Goal: Find specific fact: Find specific fact

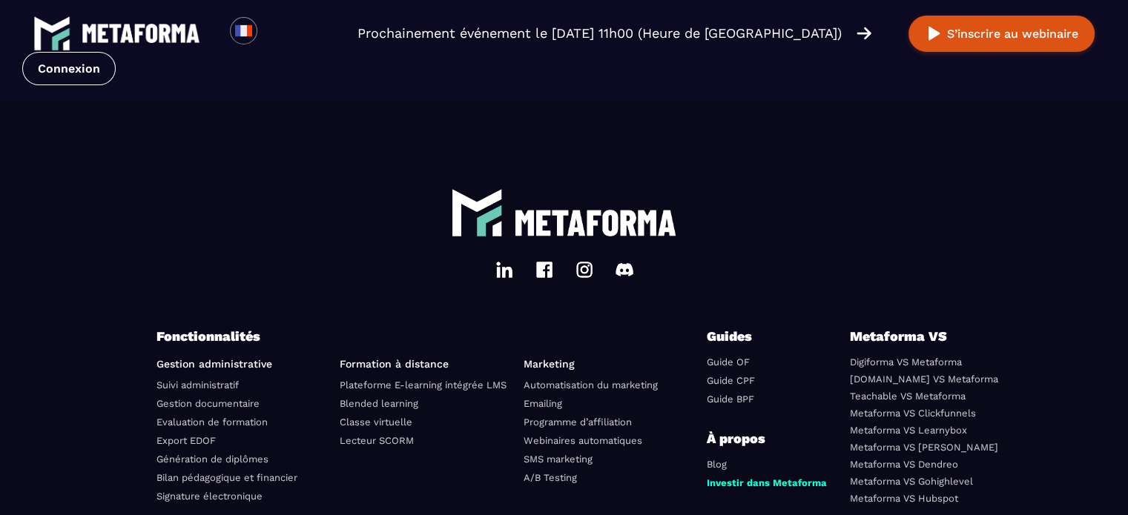
scroll to position [5318, 0]
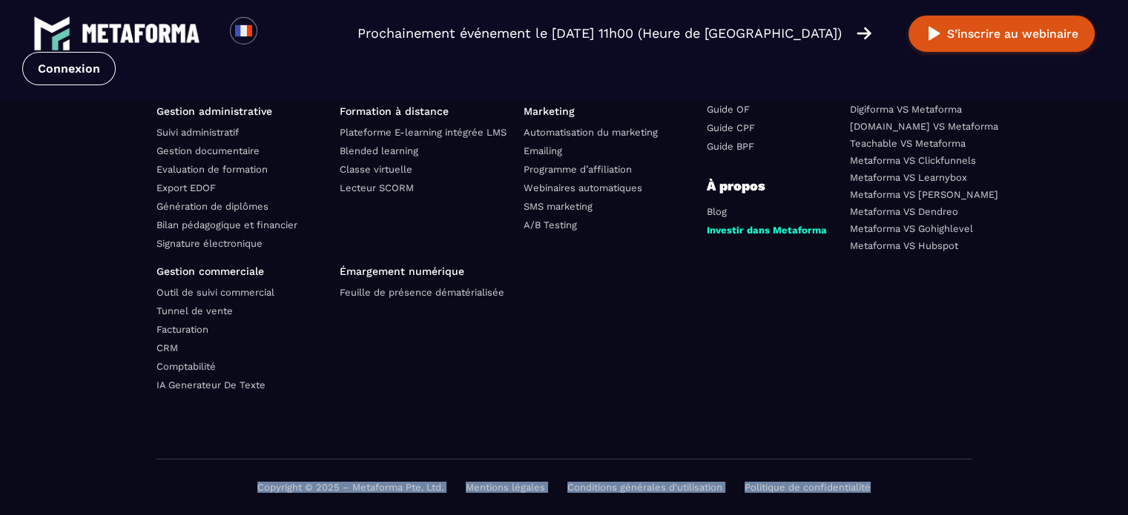
drag, startPoint x: 1129, startPoint y: 463, endPoint x: 1128, endPoint y: 448, distance: 14.8
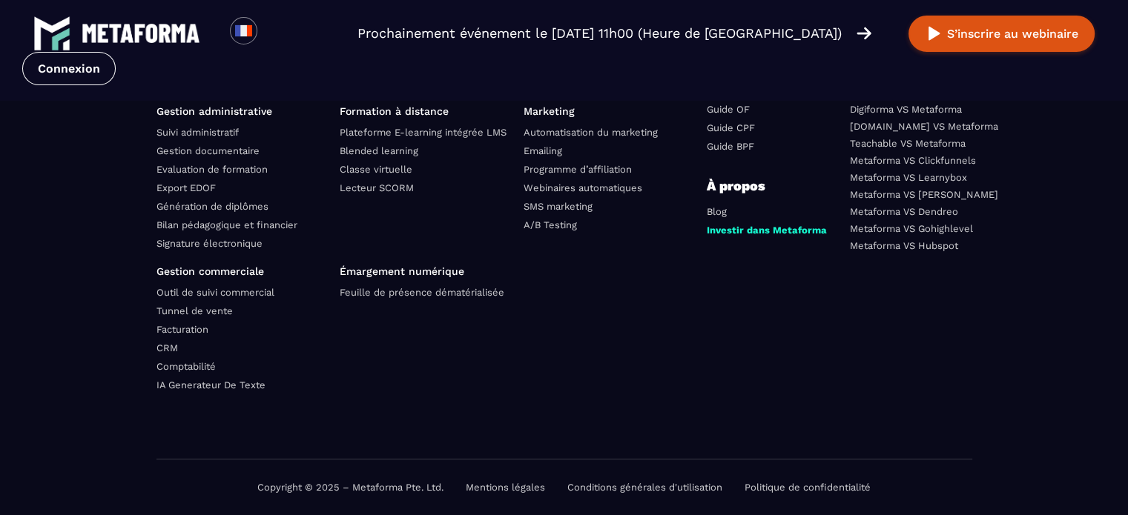
click at [602, 442] on div "Fonctionnalités Gestion administrative Suivi administratif Gestion documentaire…" at bounding box center [563, 266] width 815 height 386
click at [518, 489] on link "Mentions légales" at bounding box center [505, 487] width 79 height 11
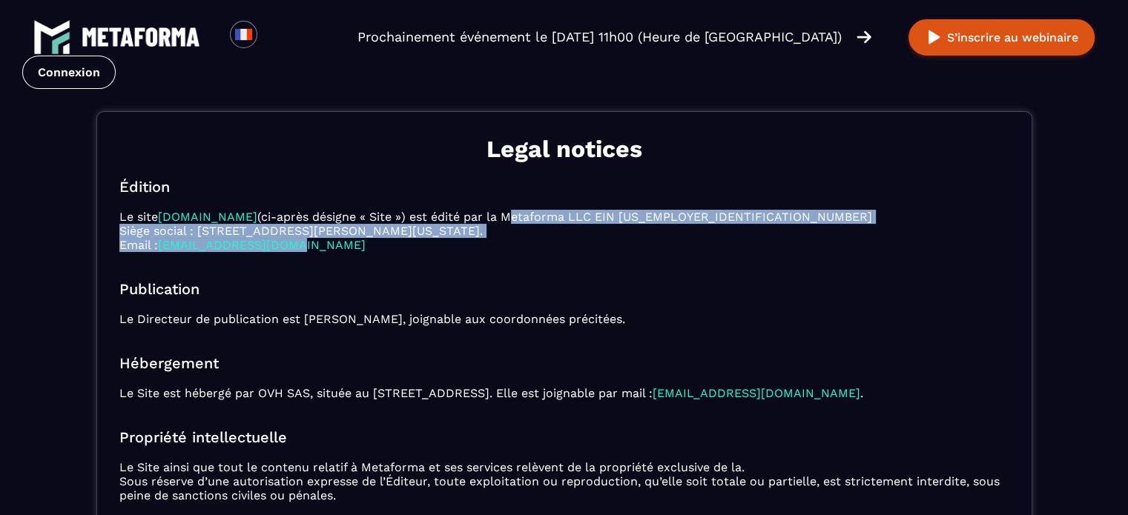
drag, startPoint x: 494, startPoint y: 216, endPoint x: 672, endPoint y: 251, distance: 182.0
click at [672, 251] on p "Le site [DOMAIN_NAME] (ci-après désigne « Site ») est édité par la Metaforma LL…" at bounding box center [564, 231] width 890 height 42
copy p "Metaforma LLC EIN [US_EMPLOYER_IDENTIFICATION_NUMBER] Siège social : [STREET_AD…"
